Goal: Information Seeking & Learning: Learn about a topic

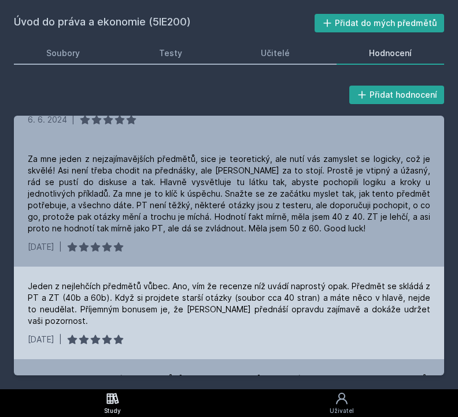
scroll to position [179, 0]
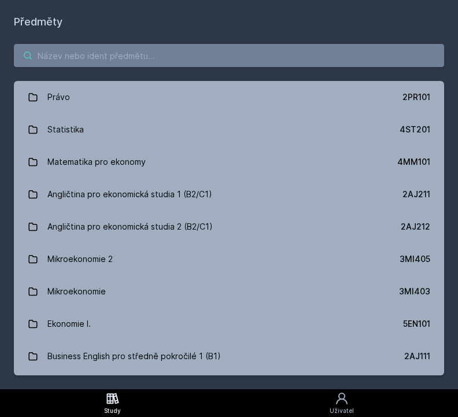
click at [109, 61] on input "search" at bounding box center [229, 55] width 431 height 23
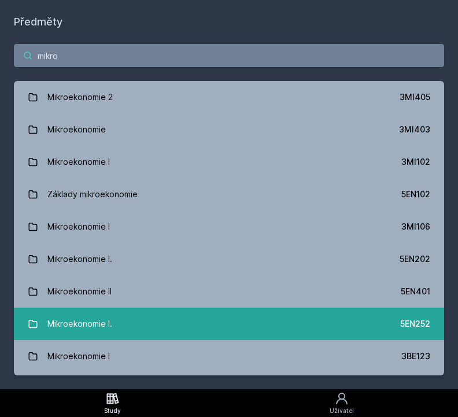
type input "mikro"
click at [363, 326] on link "Mikroekonomie I. 5EN252" at bounding box center [229, 324] width 431 height 32
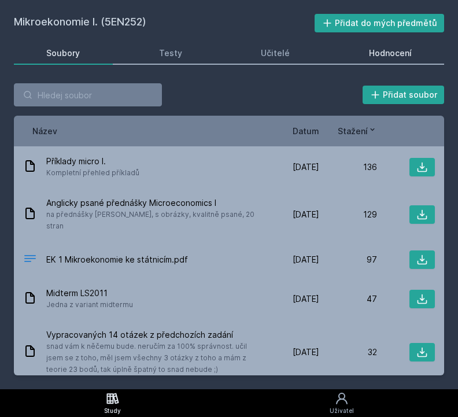
click at [406, 47] on div "Hodnocení" at bounding box center [390, 53] width 43 height 12
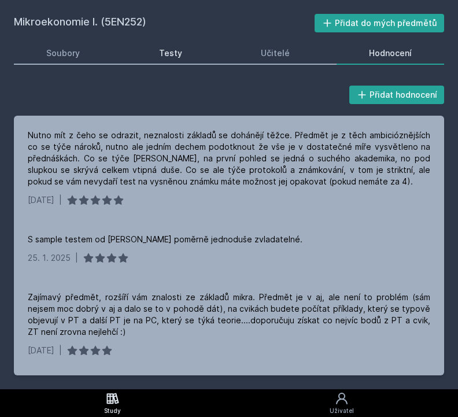
click at [172, 52] on div "Testy" at bounding box center [170, 53] width 23 height 12
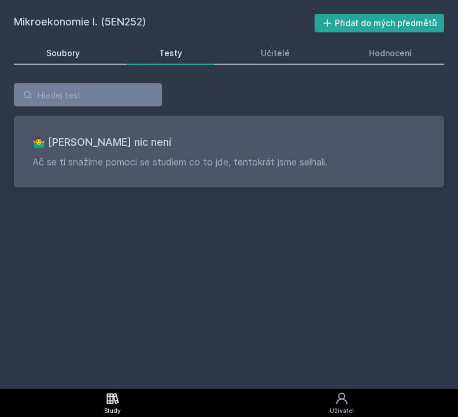
click at [76, 56] on div "Soubory" at bounding box center [63, 53] width 34 height 12
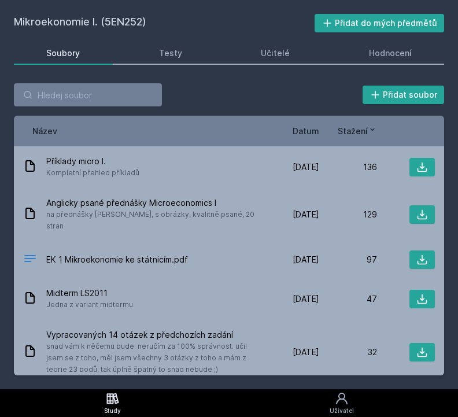
click at [302, 132] on span "Datum" at bounding box center [306, 131] width 27 height 12
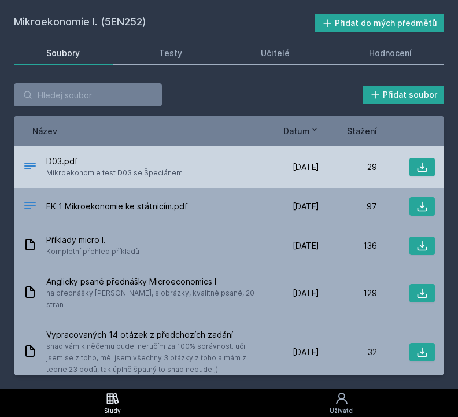
click at [92, 166] on span "D03.pdf" at bounding box center [114, 162] width 137 height 12
click at [416, 169] on button at bounding box center [422, 167] width 25 height 19
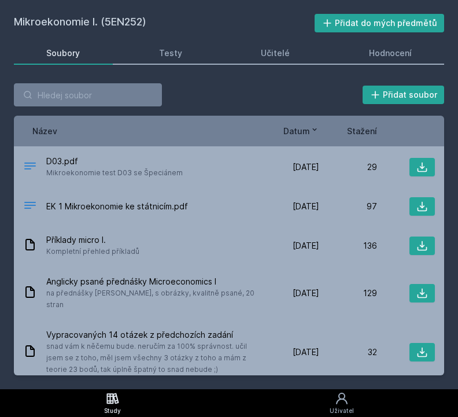
click at [250, 100] on div "Přidat soubor" at bounding box center [229, 94] width 431 height 23
